Goal: Find specific page/section

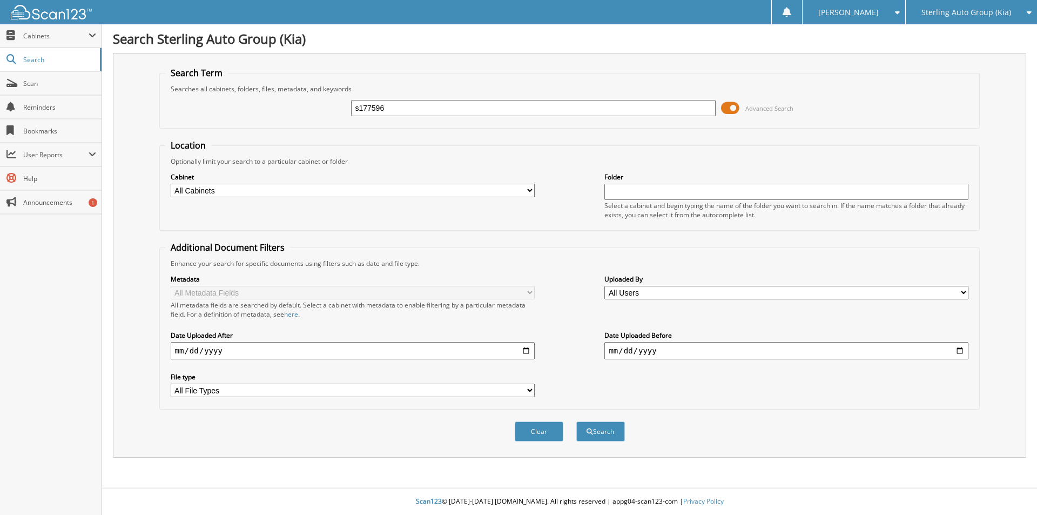
type input "s177596"
click at [576, 421] on button "Search" at bounding box center [600, 431] width 49 height 20
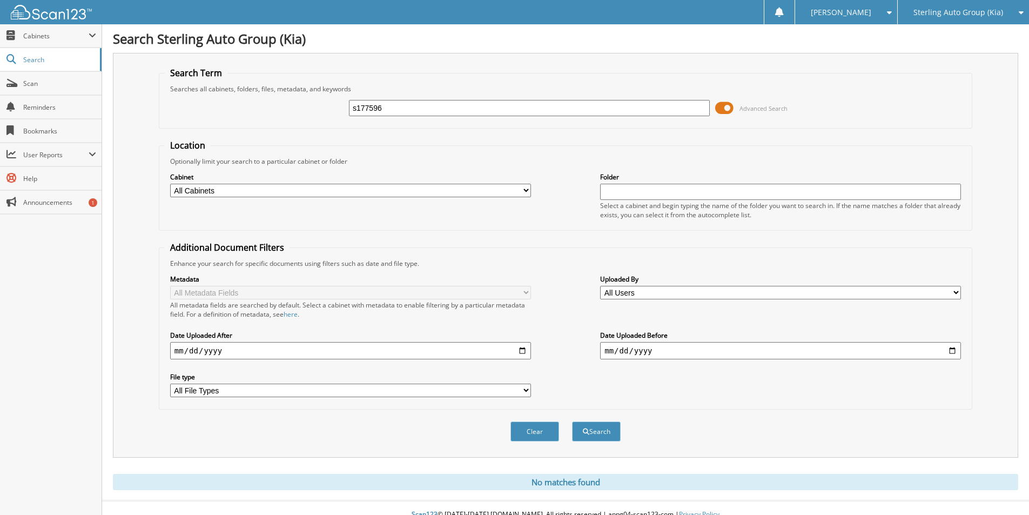
drag, startPoint x: 420, startPoint y: 111, endPoint x: 265, endPoint y: 92, distance: 156.7
click at [265, 93] on div "s177596 Advanced Search" at bounding box center [565, 107] width 801 height 29
type input "s177956"
click at [572, 421] on button "Search" at bounding box center [596, 431] width 49 height 20
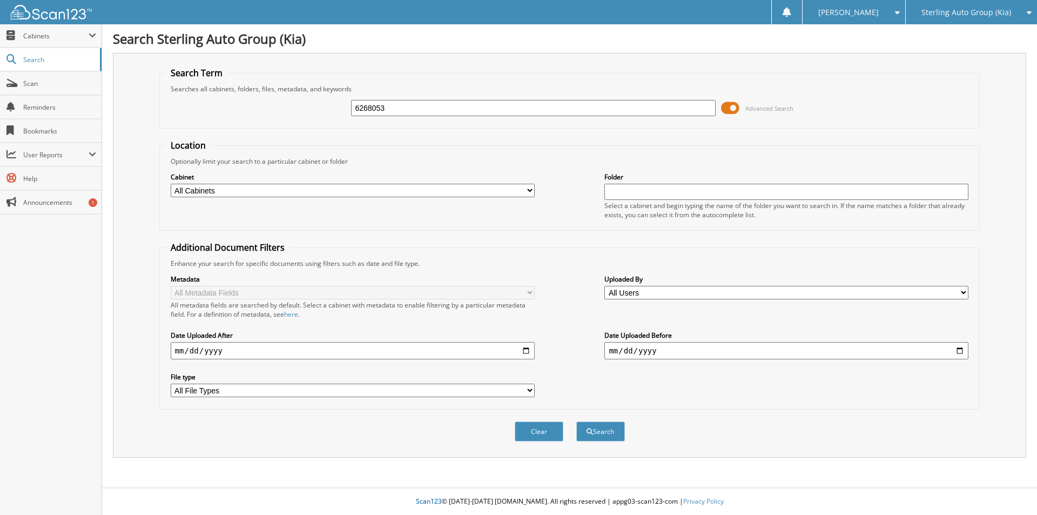
type input "6268053"
click at [576, 421] on button "Search" at bounding box center [600, 431] width 49 height 20
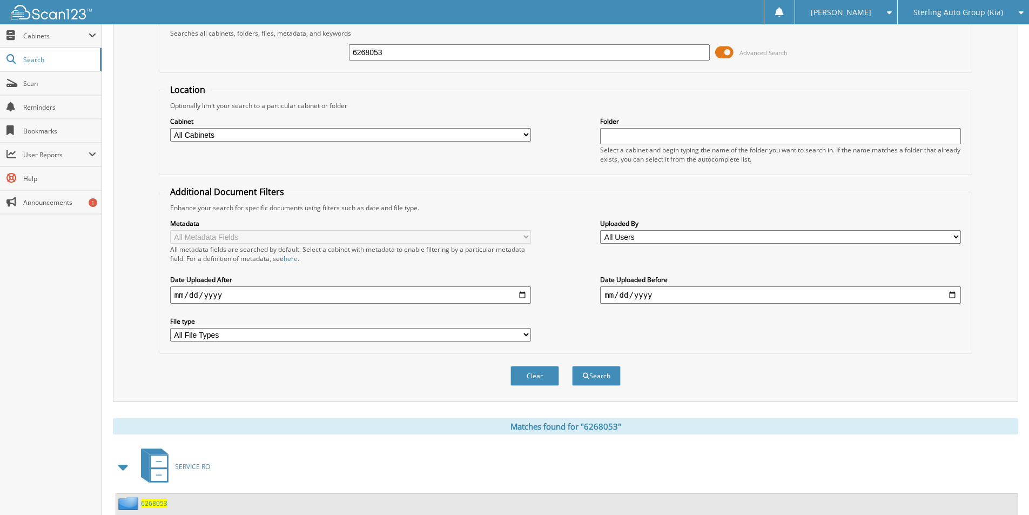
scroll to position [131, 0]
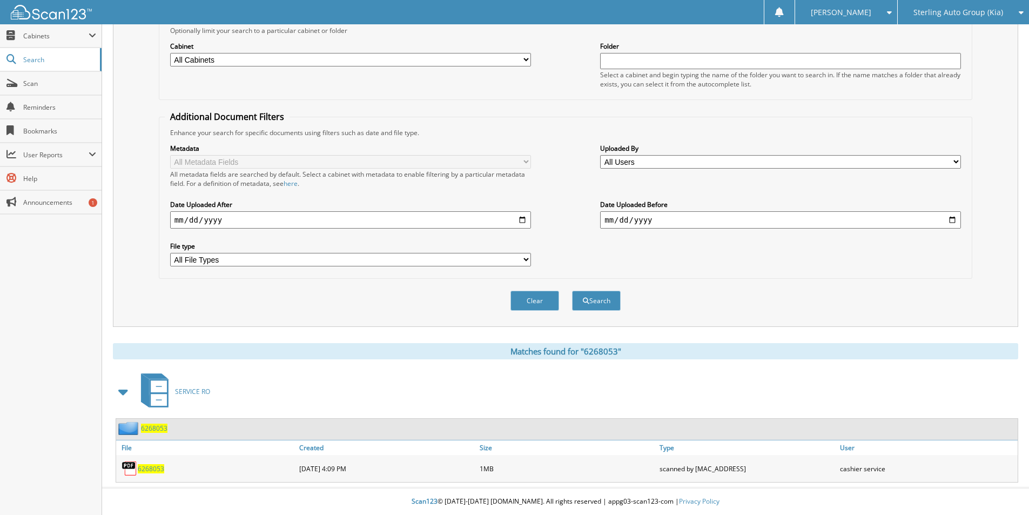
click at [151, 469] on span "6268053" at bounding box center [151, 468] width 26 height 9
